Goal: Task Accomplishment & Management: Contribute content

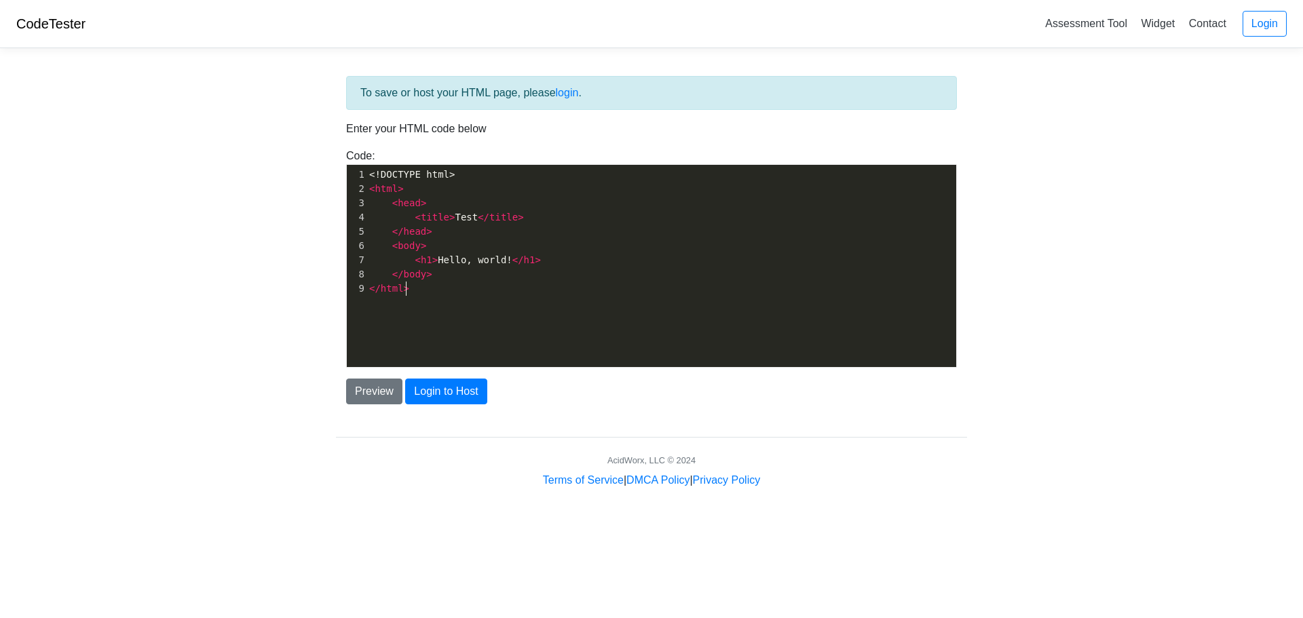
click at [515, 332] on div "xxxxxxxxxx 1 <!DOCTYPE html> 2 < html > 3 < head > 4 < title > Test </ title > …" at bounding box center [662, 276] width 630 height 223
type textarea "<!DOCTYPE html> <html> <head> <title>Test</title> </head> <body> <h1>Hello, wor…"
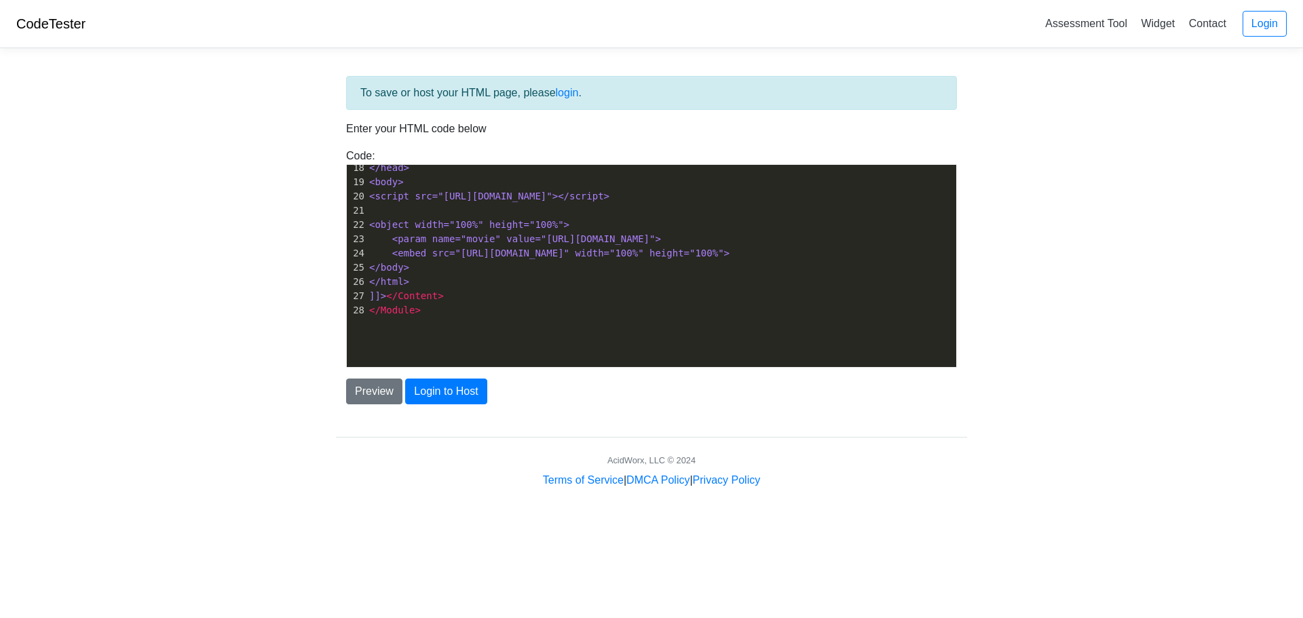
scroll to position [0, 0]
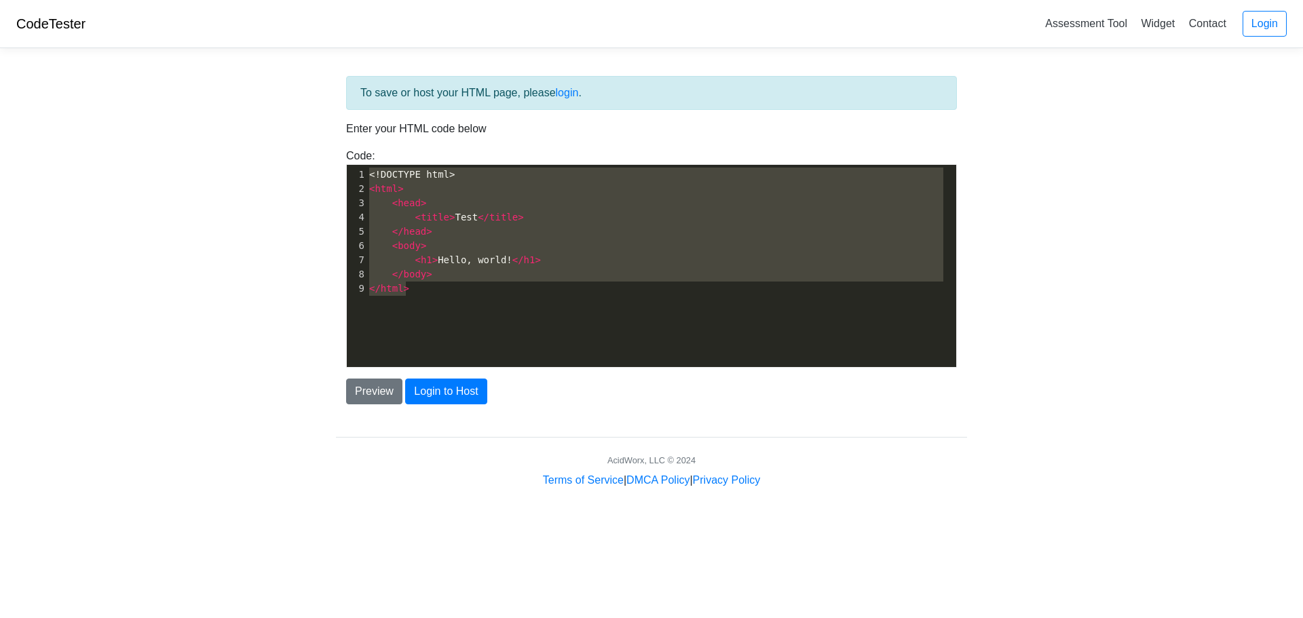
click at [428, 90] on div "To save or host your HTML page, please login ." at bounding box center [651, 93] width 611 height 34
click at [383, 194] on span "html" at bounding box center [386, 188] width 23 height 11
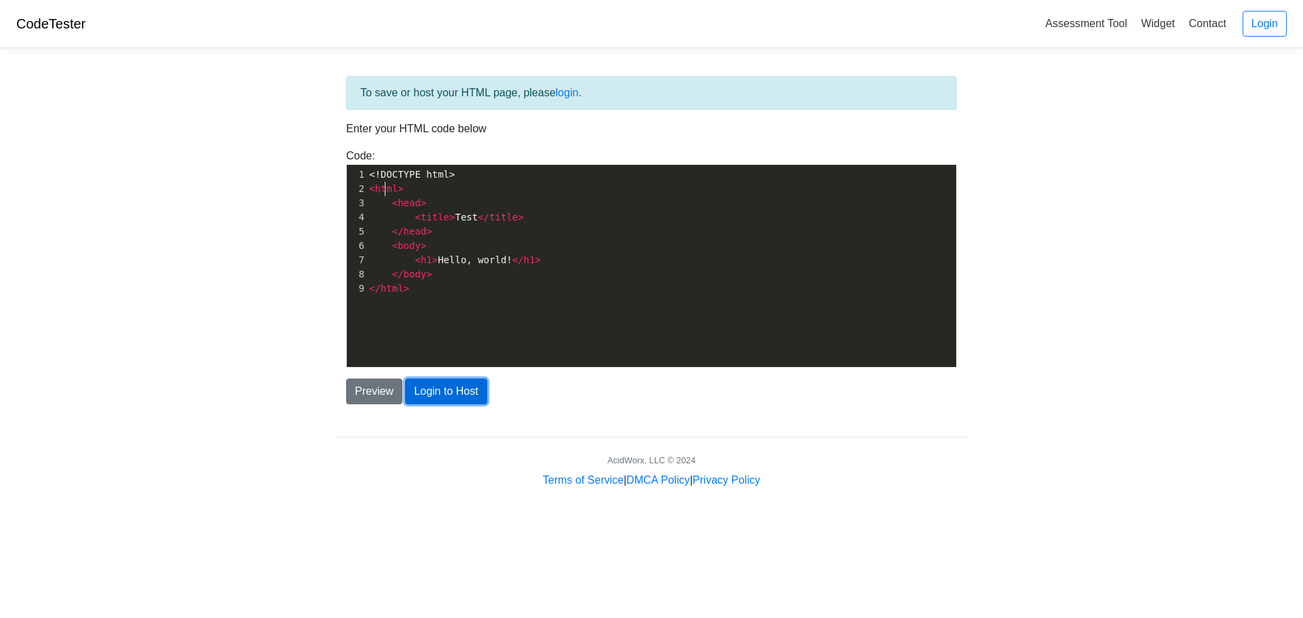
click at [426, 390] on button "Login to Host" at bounding box center [445, 392] width 81 height 26
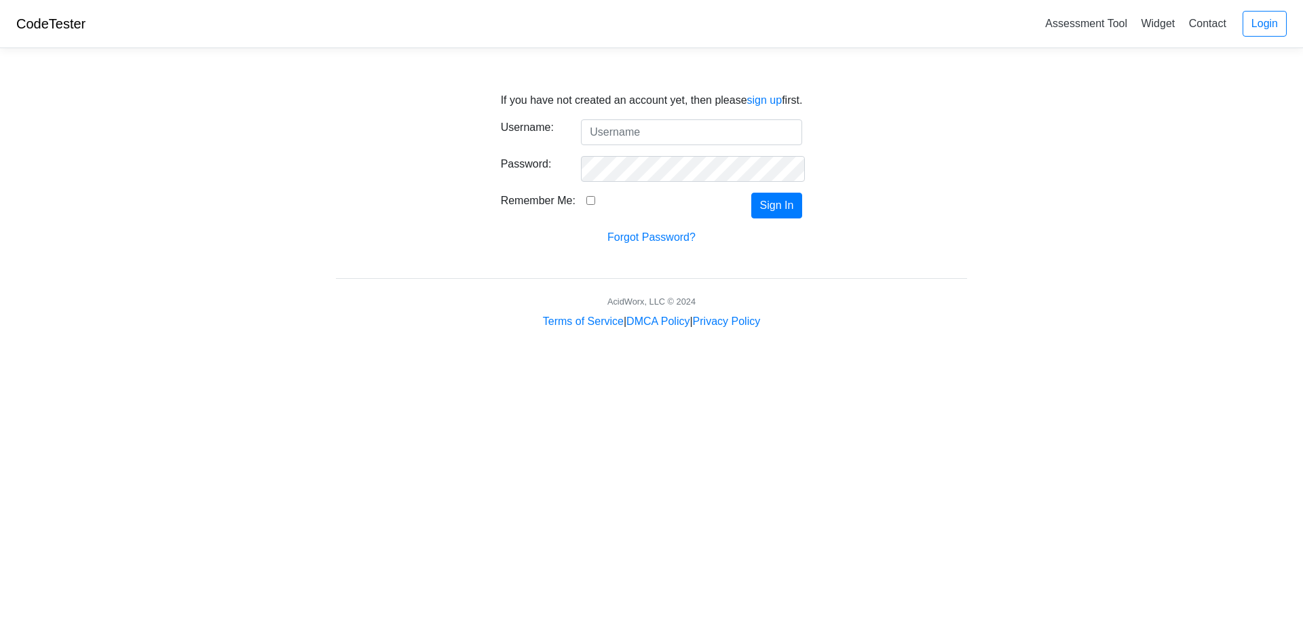
click at [659, 136] on input "Username:" at bounding box center [691, 132] width 221 height 26
click at [751, 102] on link "sign up" at bounding box center [764, 100] width 35 height 12
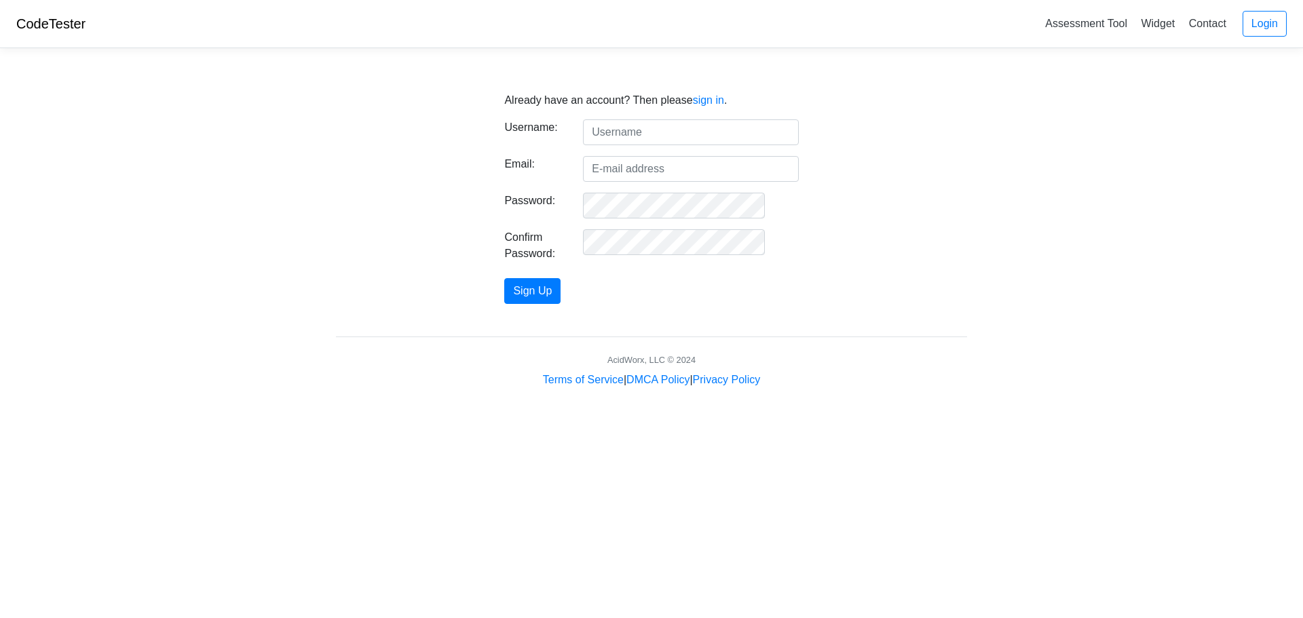
click at [717, 132] on input "text" at bounding box center [690, 132] width 215 height 26
type input "aaravsharma"
type input "aarav.xtech@gmail.com"
click at [556, 286] on button "Sign Up" at bounding box center [532, 291] width 56 height 26
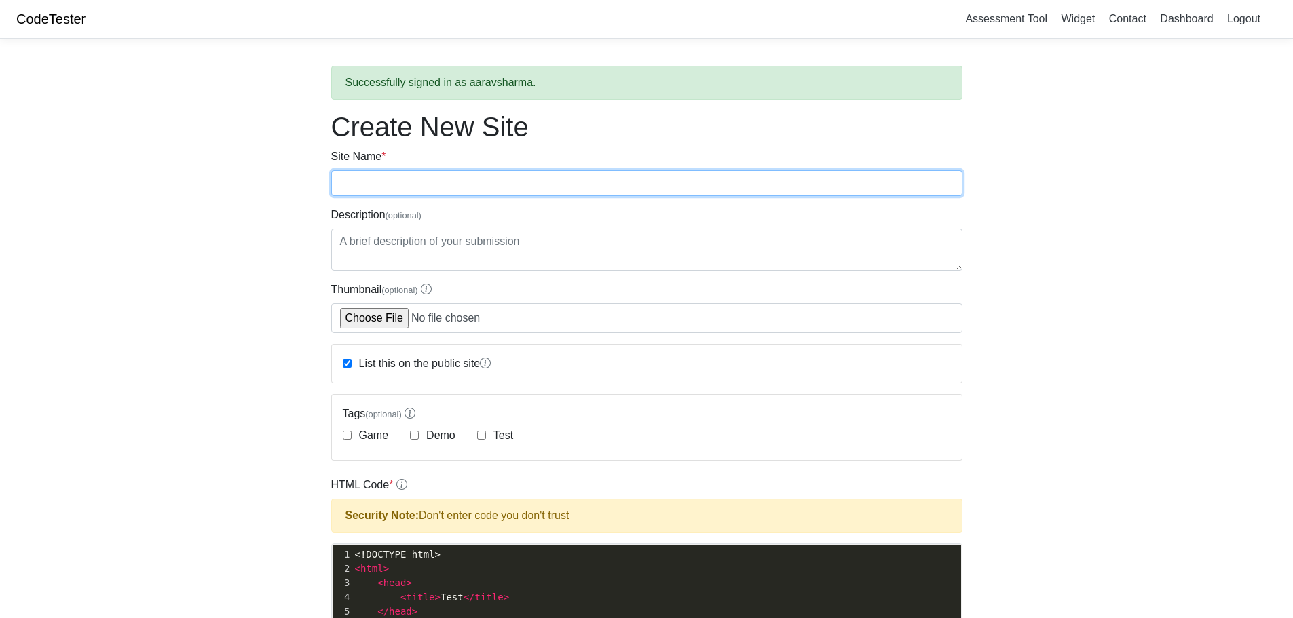
click at [428, 173] on input "Site Name *" at bounding box center [646, 183] width 631 height 26
type input "games"
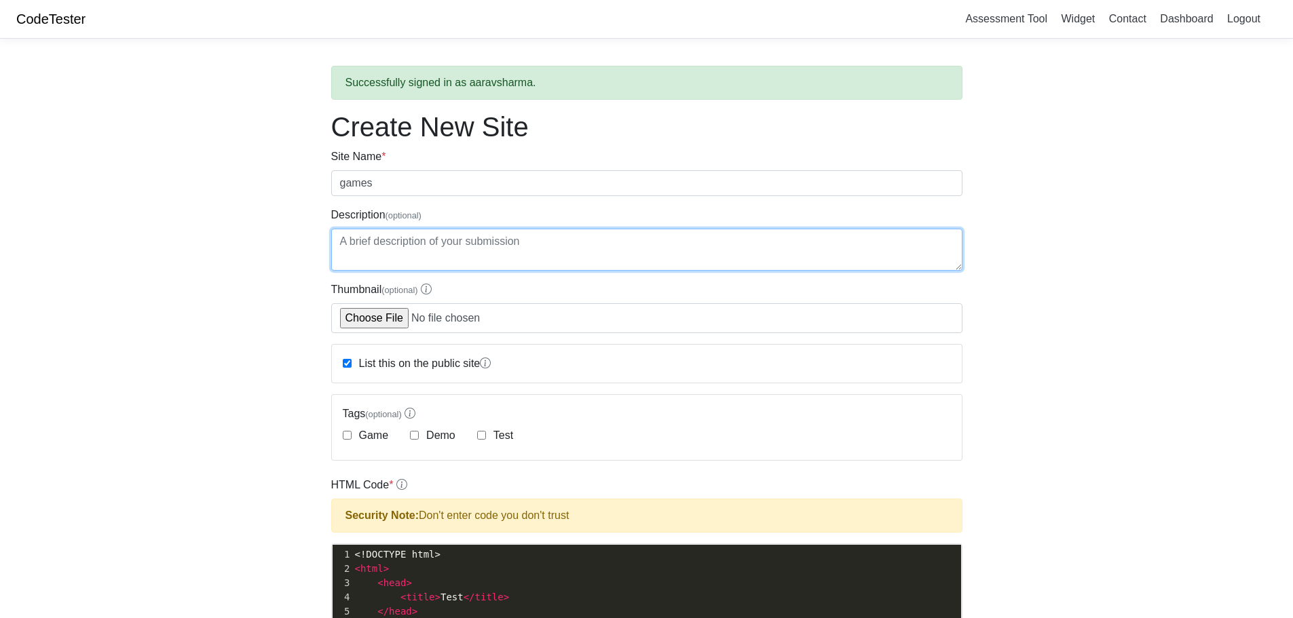
click at [451, 265] on textarea "Description (optional)" at bounding box center [646, 250] width 631 height 42
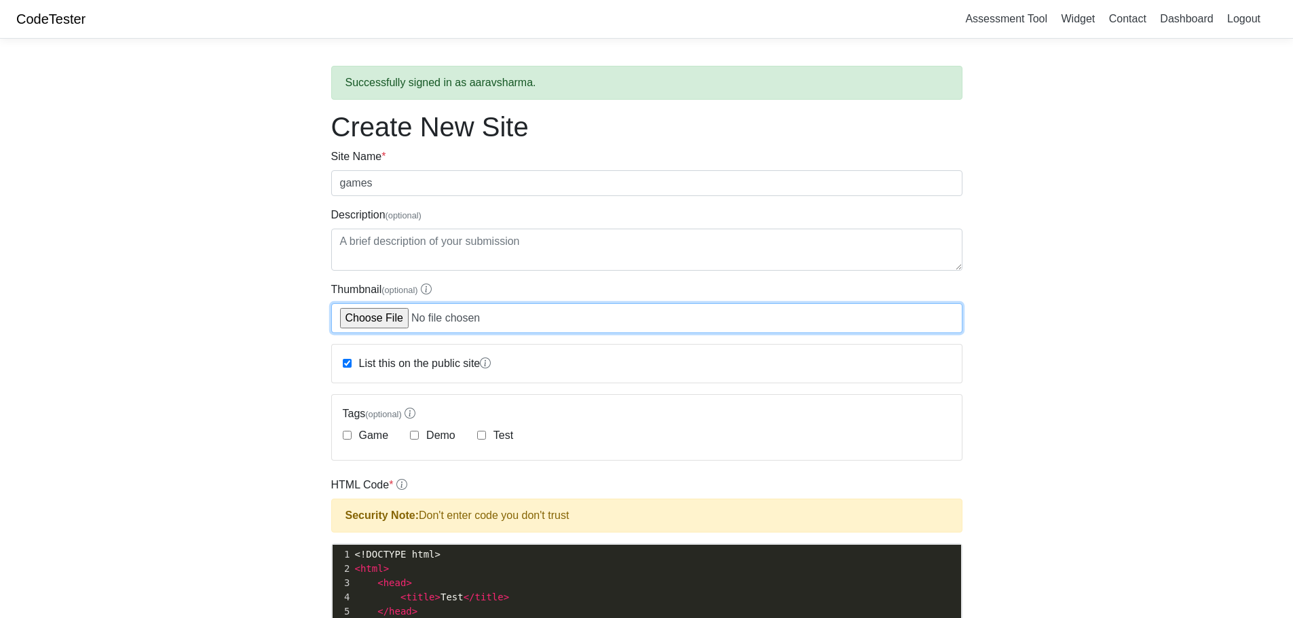
click at [402, 318] on input "Thumbnail (optional)" at bounding box center [646, 318] width 631 height 30
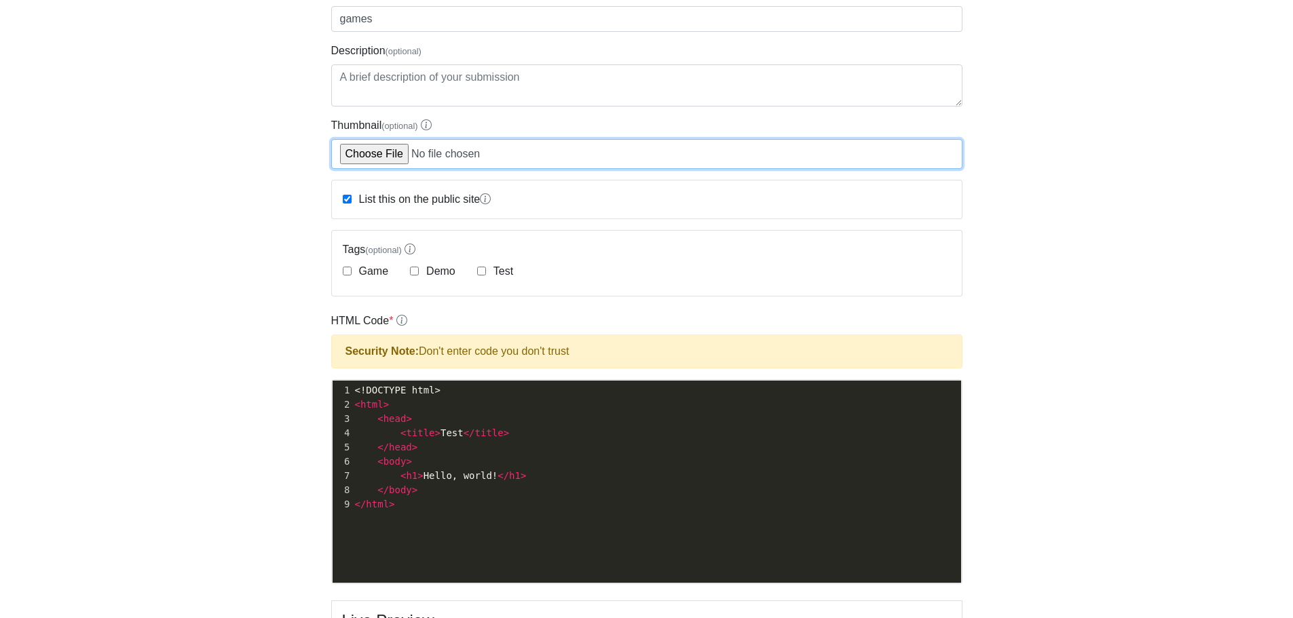
scroll to position [204, 0]
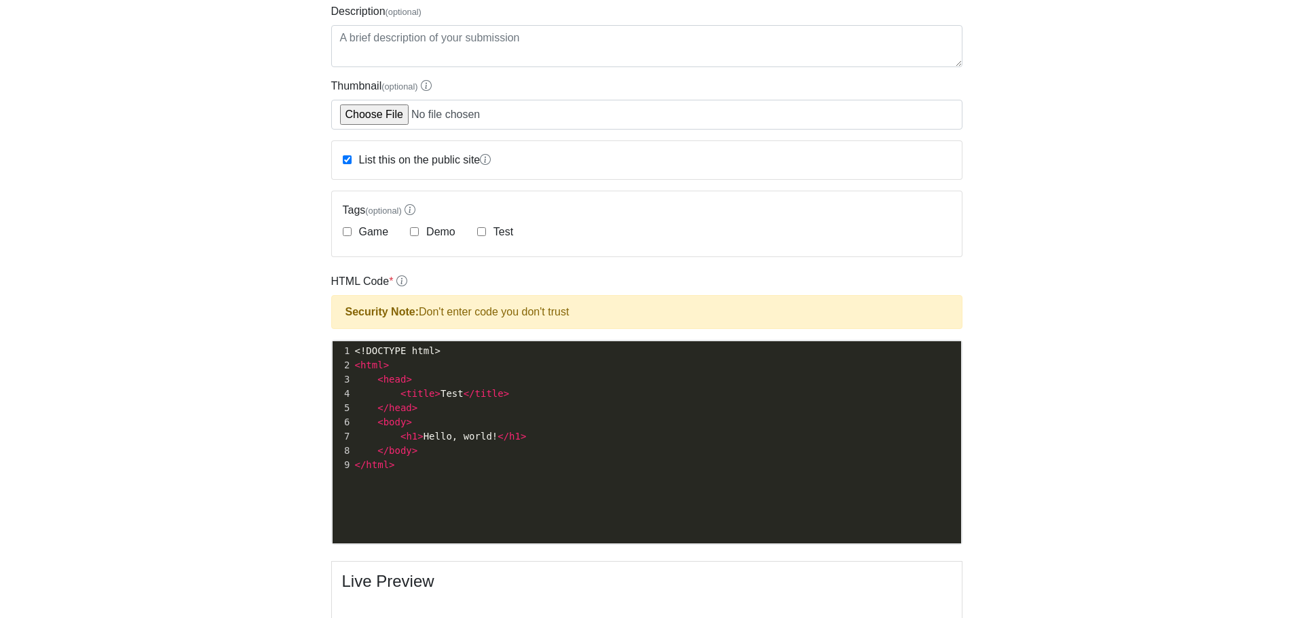
click at [375, 235] on label "Game" at bounding box center [372, 232] width 33 height 16
click at [352, 235] on input "Game" at bounding box center [347, 231] width 9 height 9
checkbox input "true"
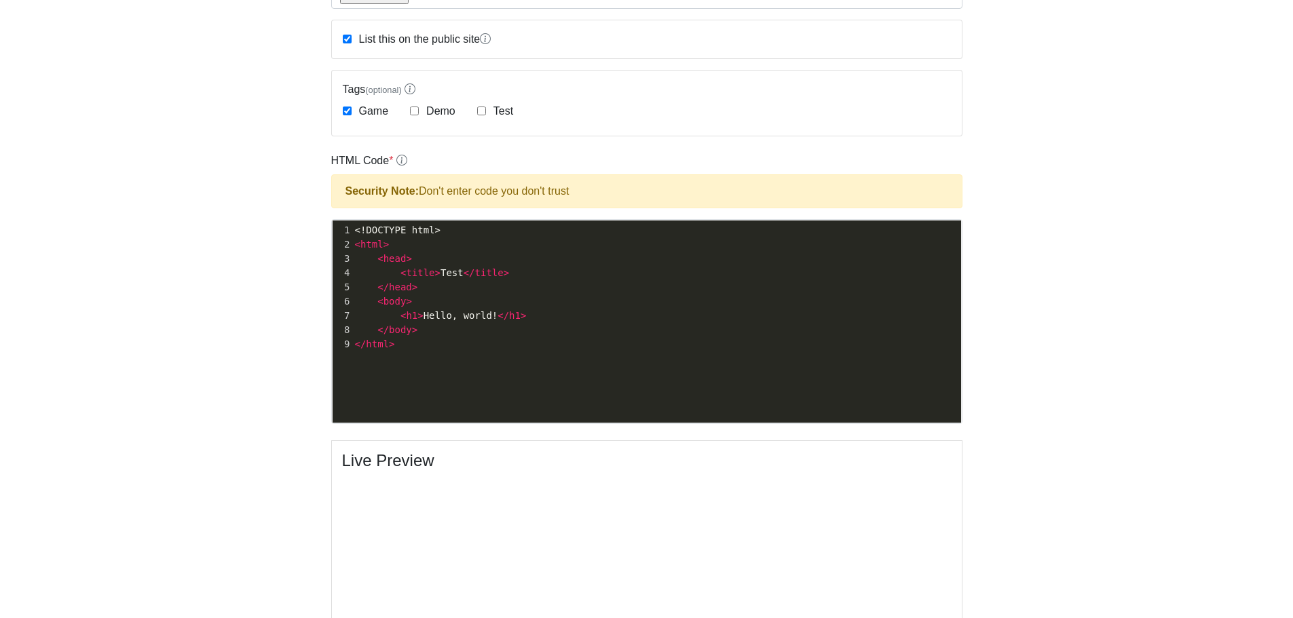
scroll to position [339, 0]
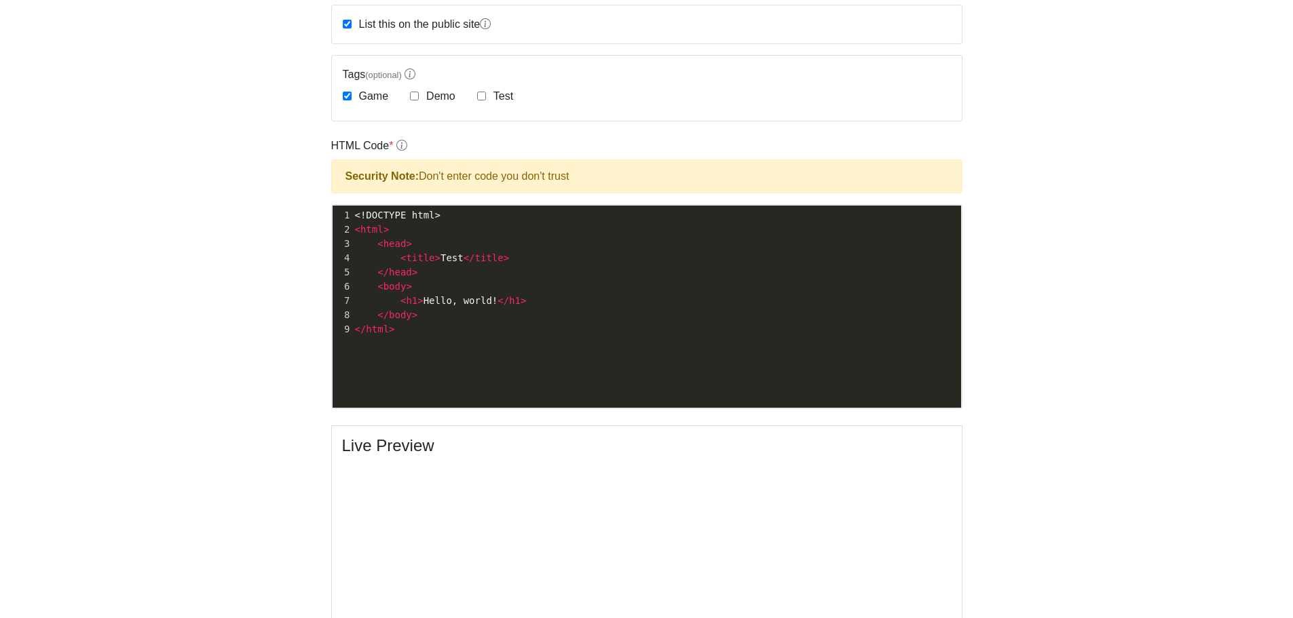
click at [423, 261] on span "title" at bounding box center [420, 257] width 29 height 11
type textarea "<!DOCTYPE html> <html> <head> <title>Test</title> </head> <body> <h1>Hello, wor…"
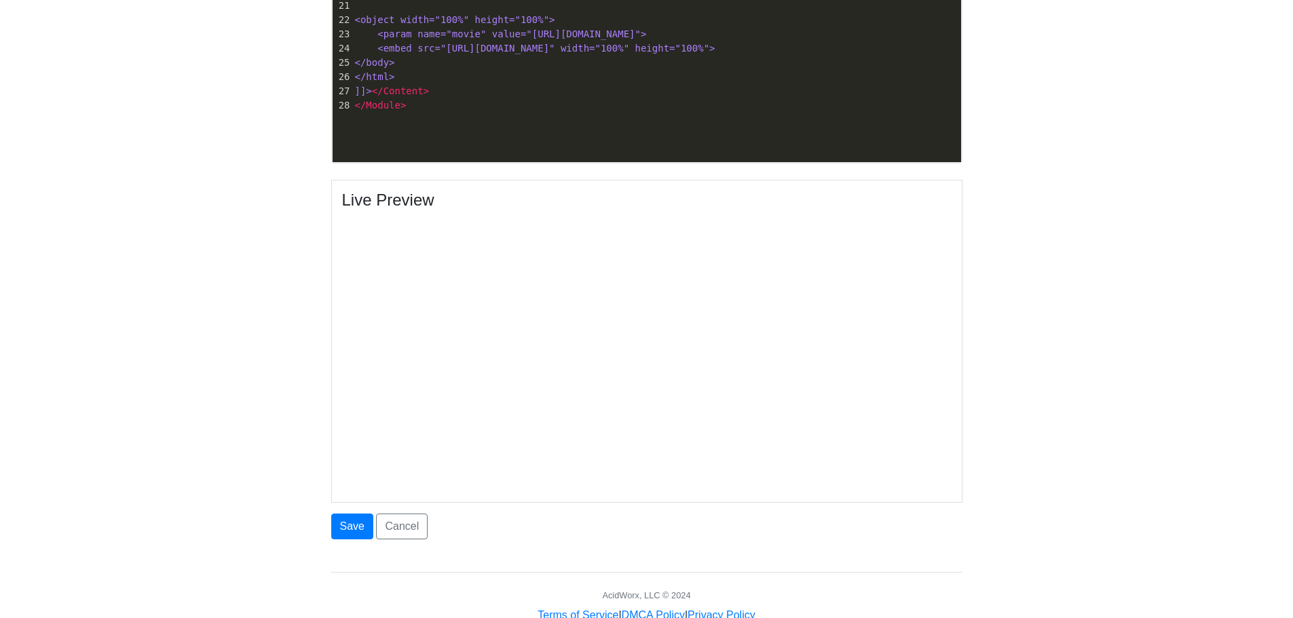
scroll to position [622, 0]
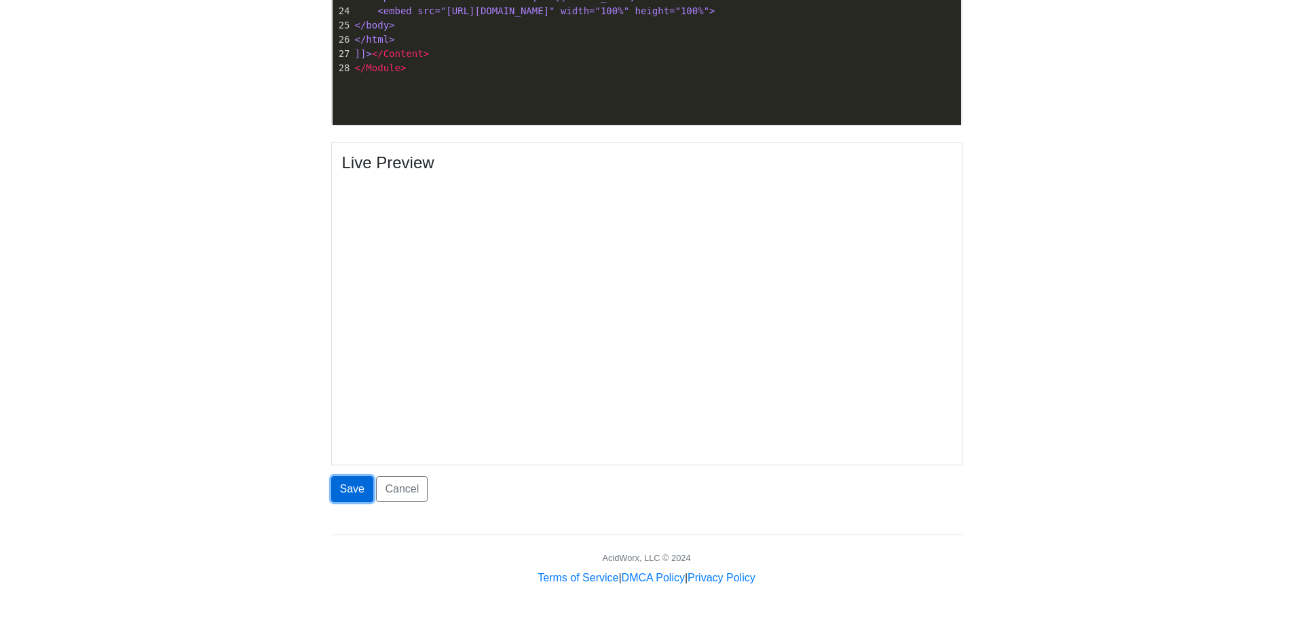
click at [364, 476] on button "Save" at bounding box center [352, 489] width 42 height 26
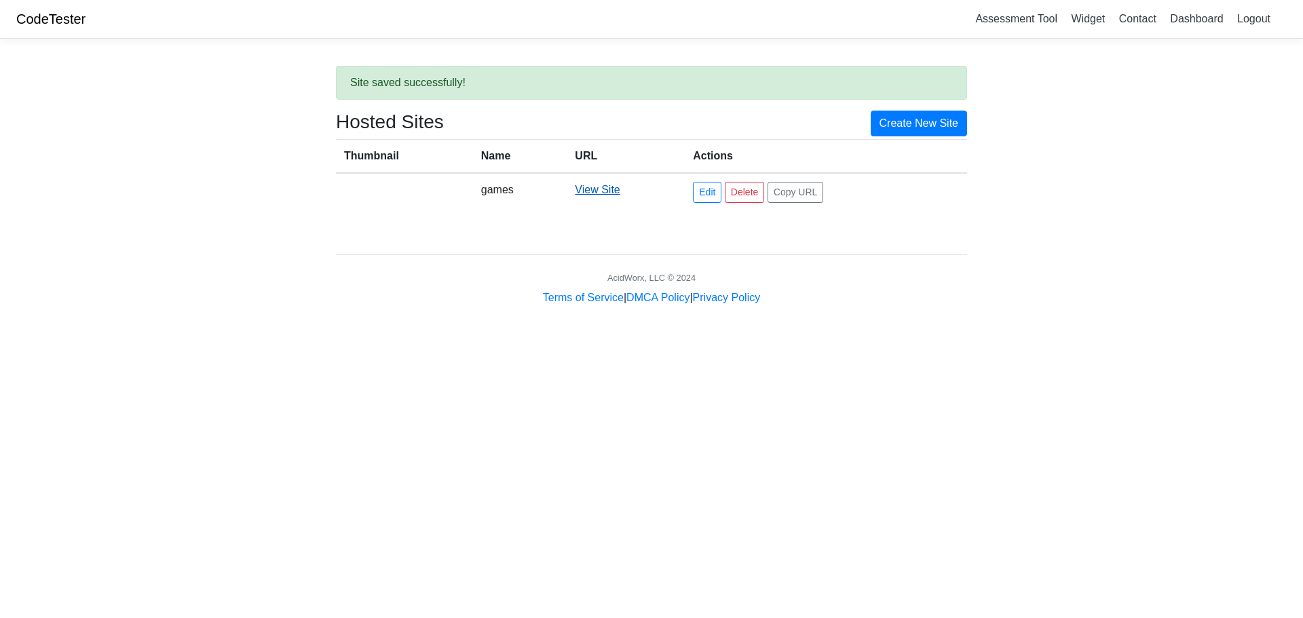
click at [600, 189] on link "View Site" at bounding box center [597, 190] width 45 height 12
click at [485, 185] on td "games" at bounding box center [520, 192] width 94 height 38
